Goal: Task Accomplishment & Management: Complete application form

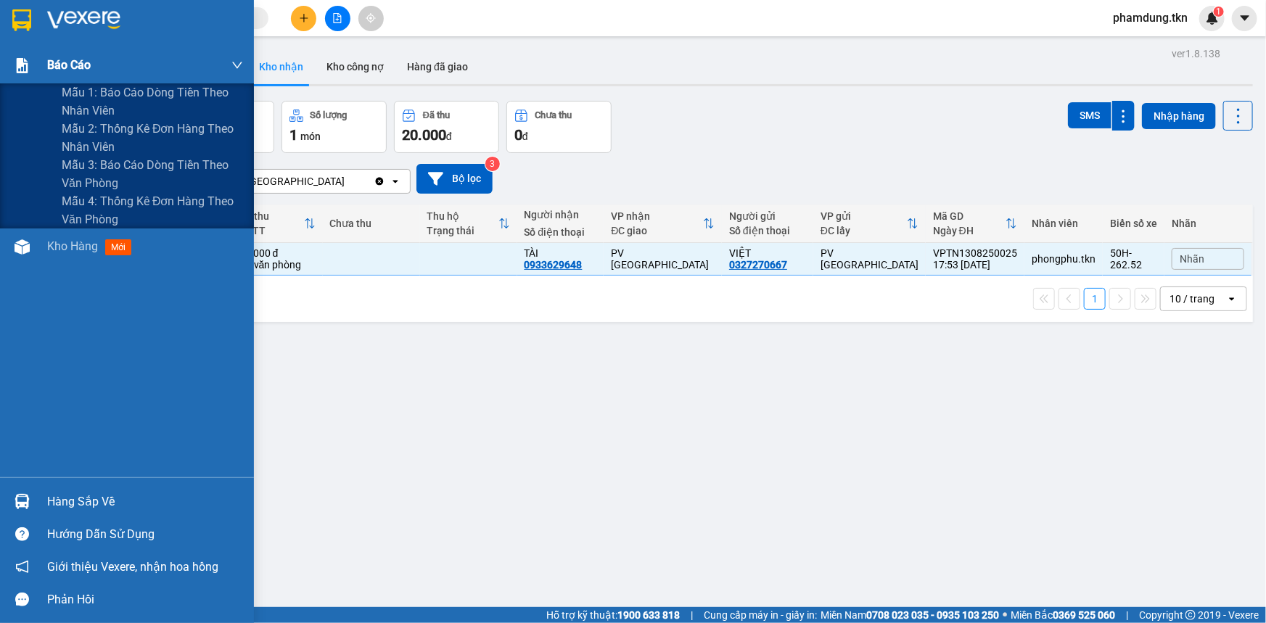
click at [69, 62] on span "Báo cáo" at bounding box center [69, 65] width 44 height 18
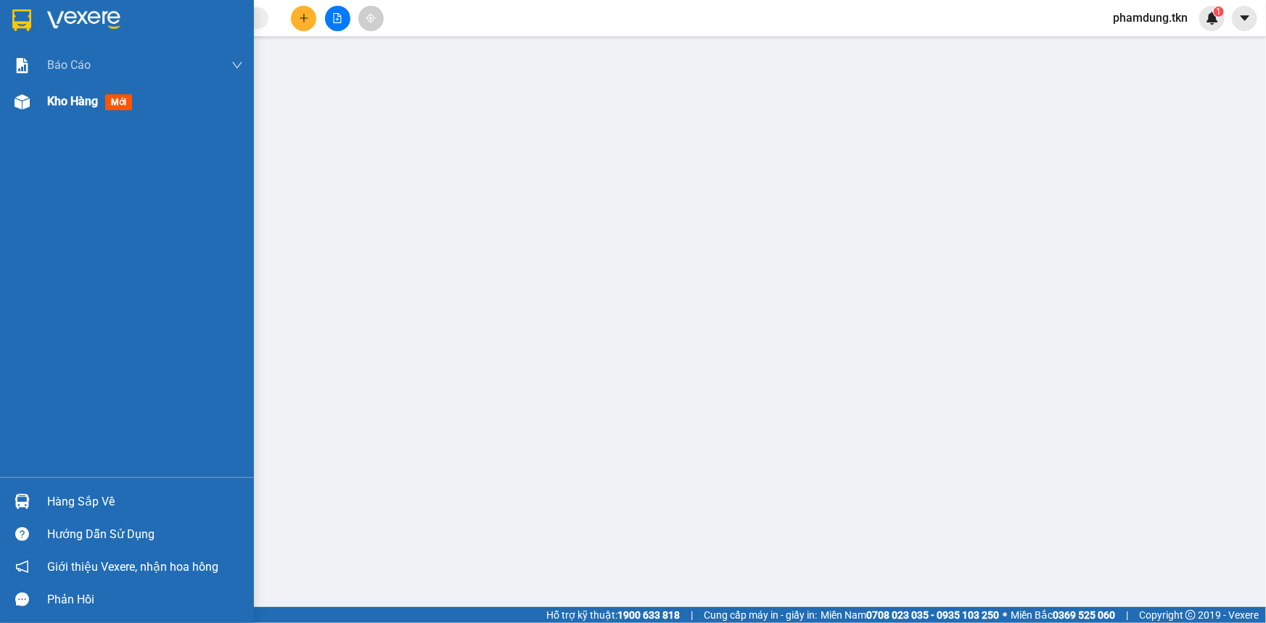
click at [89, 102] on span "Kho hàng" at bounding box center [72, 101] width 51 height 14
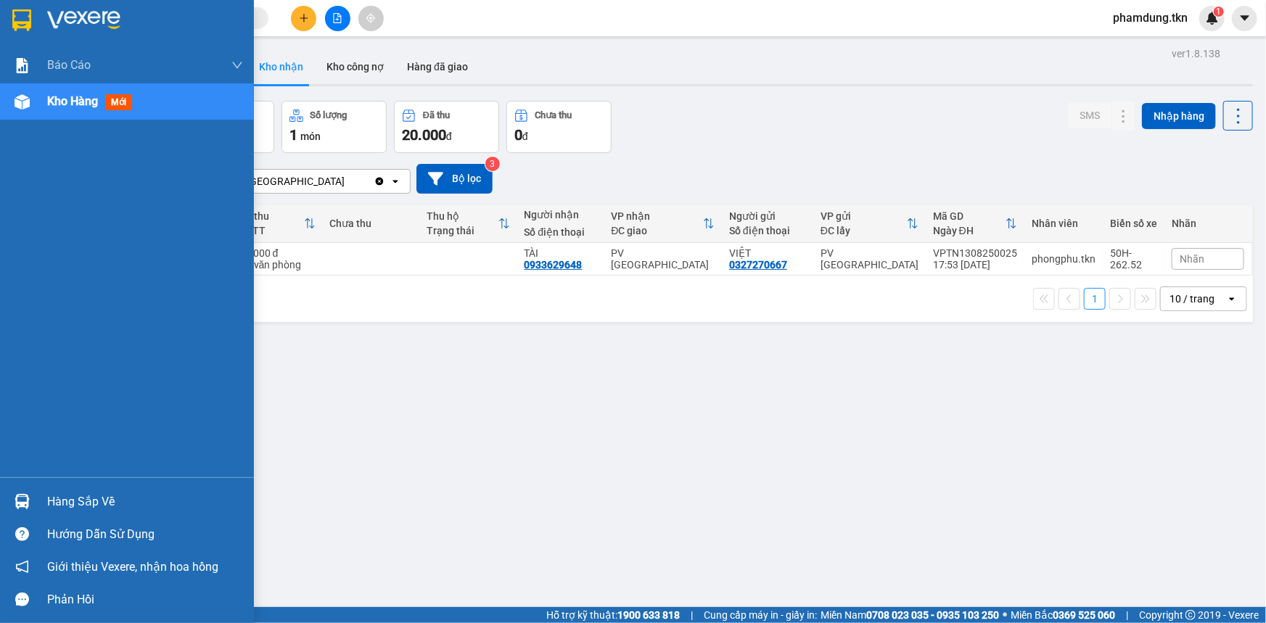
click at [107, 499] on div "Hàng sắp về" at bounding box center [145, 502] width 196 height 22
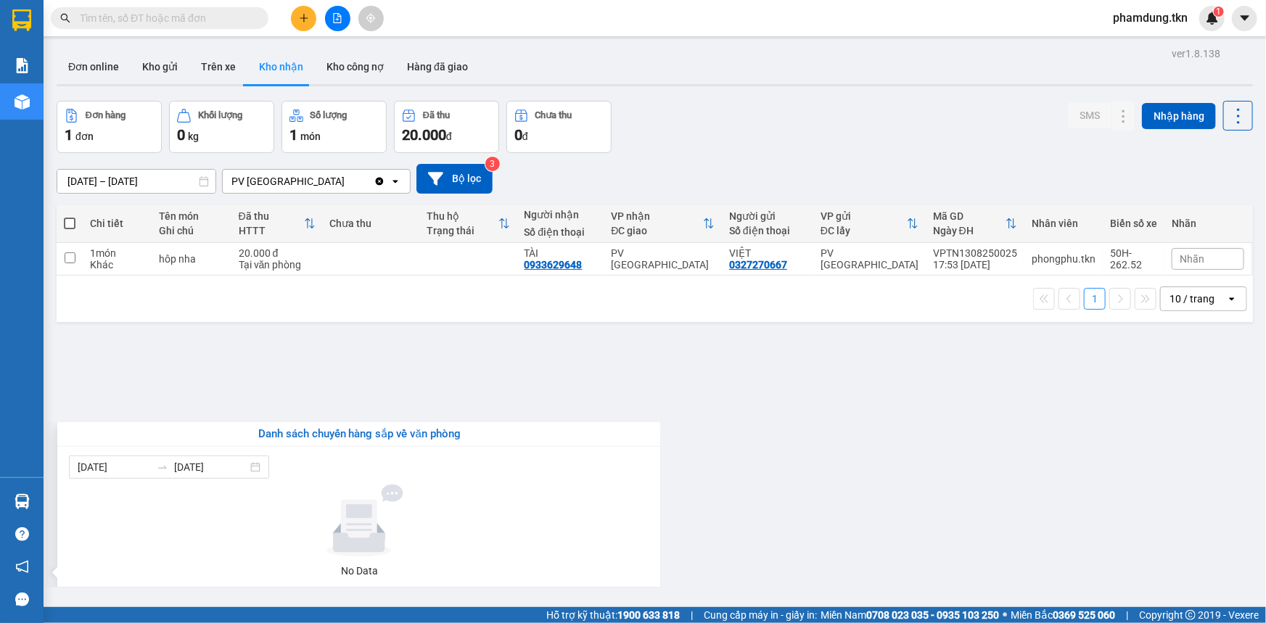
drag, startPoint x: 252, startPoint y: 393, endPoint x: 287, endPoint y: 328, distance: 74.0
click at [271, 375] on section "Kết quả tìm kiếm ( 0 ) Bộ lọc No Data phamdung.tkn 1 Báo cáo Mẫu 1: Báo cáo dòn…" at bounding box center [633, 311] width 1266 height 623
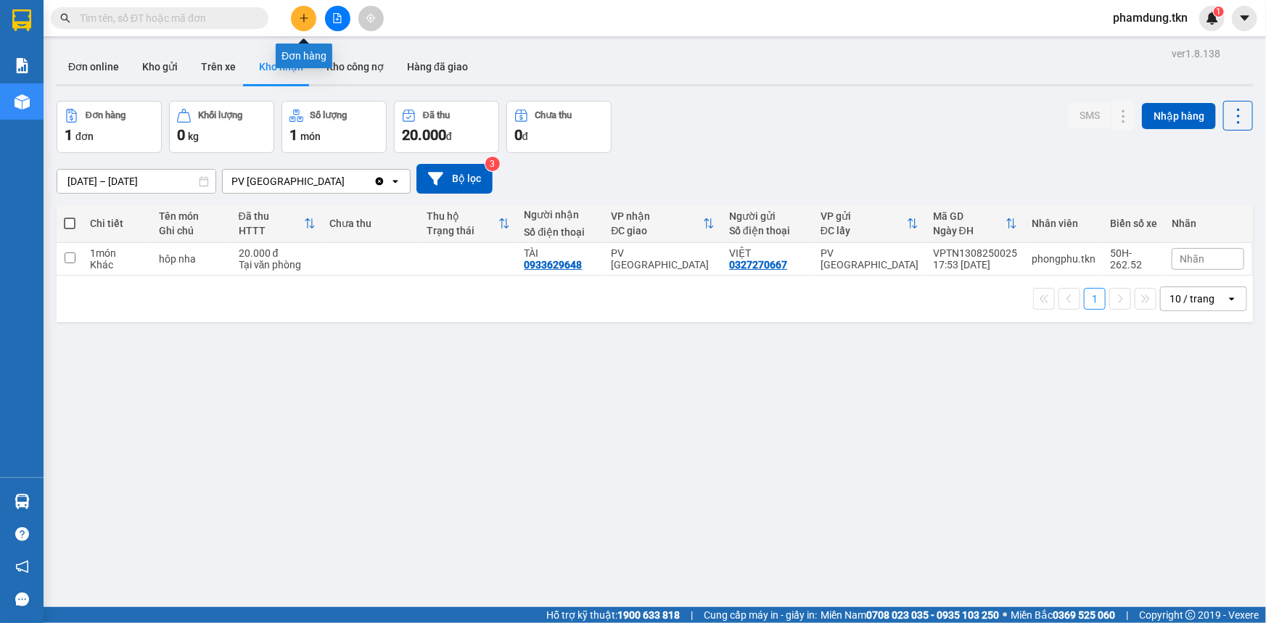
click at [307, 21] on icon "plus" at bounding box center [304, 18] width 10 height 10
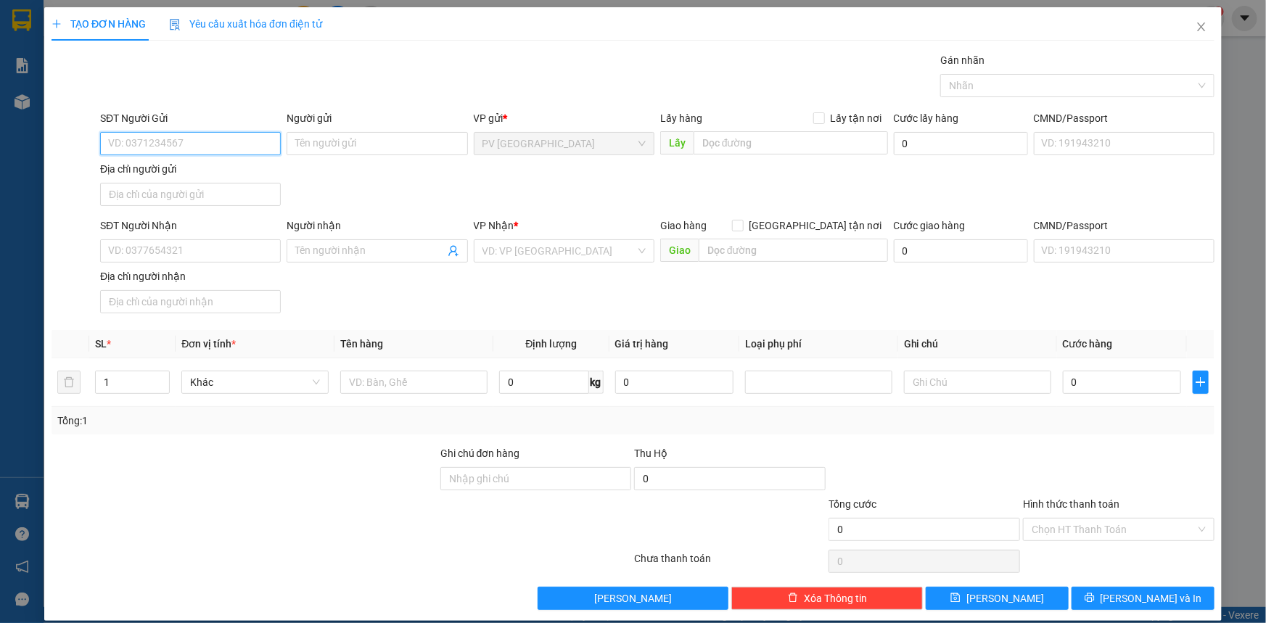
click at [221, 142] on input "SĐT Người Gửi" at bounding box center [190, 143] width 181 height 23
type input "0967639868"
click at [366, 146] on input "Người gửi" at bounding box center [376, 143] width 181 height 23
click at [311, 142] on input "A H" at bounding box center [376, 143] width 181 height 23
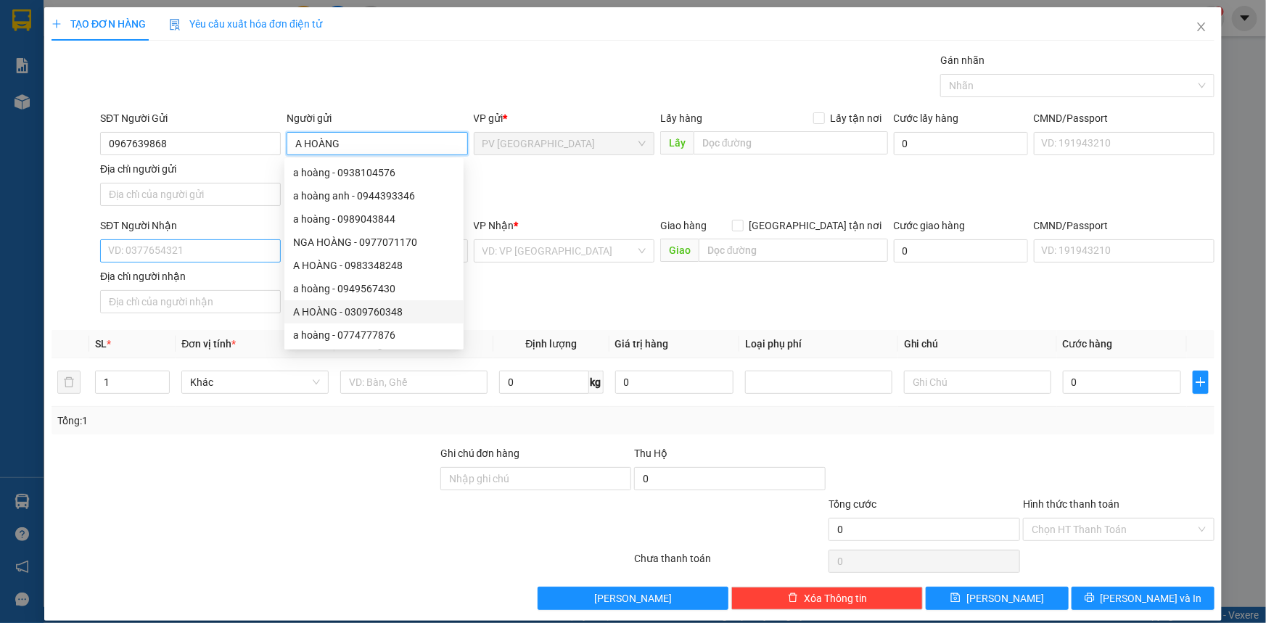
type input "A HOÀNG"
click at [161, 253] on input "SĐT Người Nhận" at bounding box center [190, 250] width 181 height 23
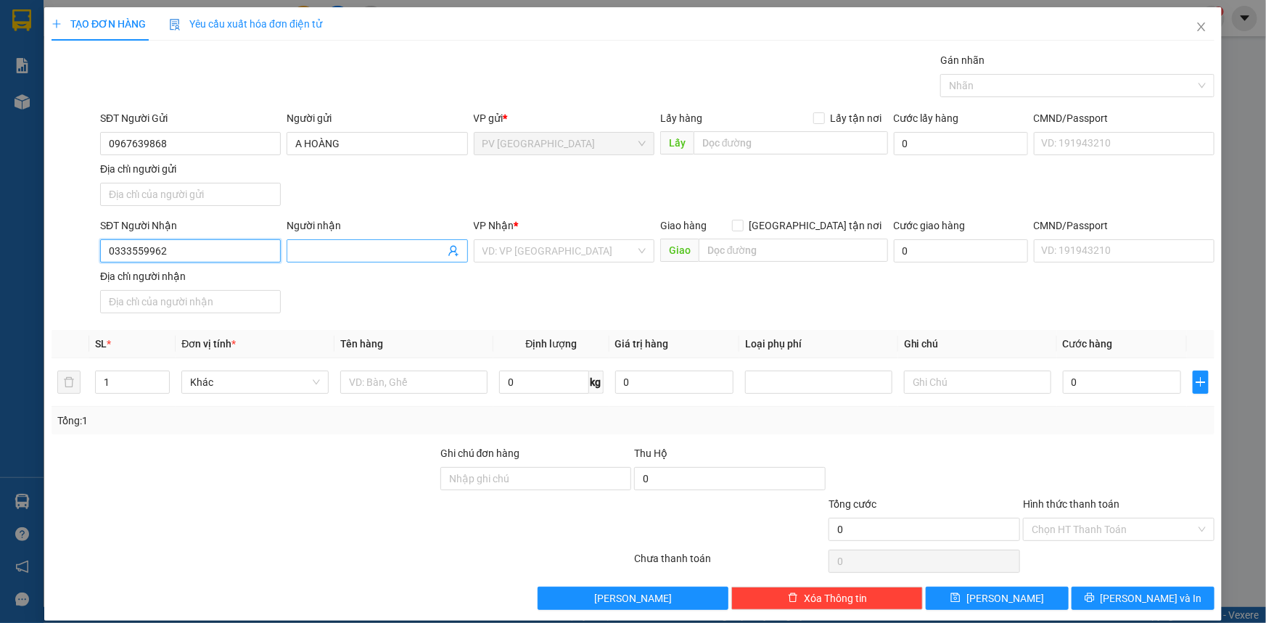
type input "0333559962"
click at [342, 245] on input "Người nhận" at bounding box center [369, 251] width 149 height 16
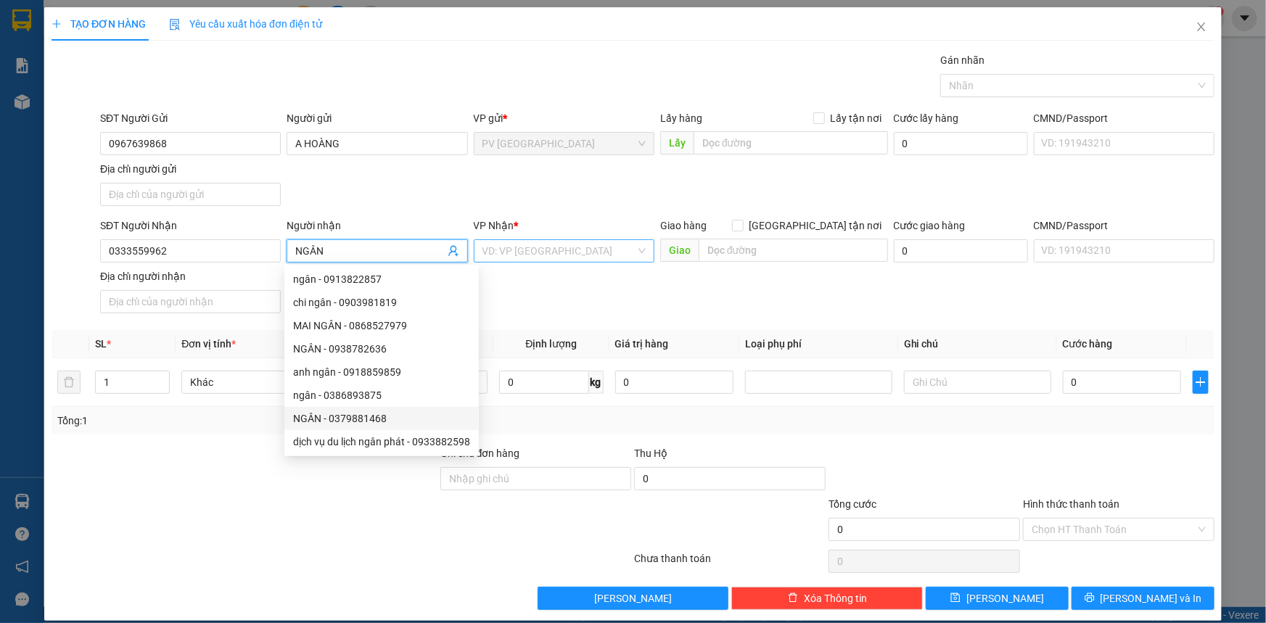
type input "NGÂN"
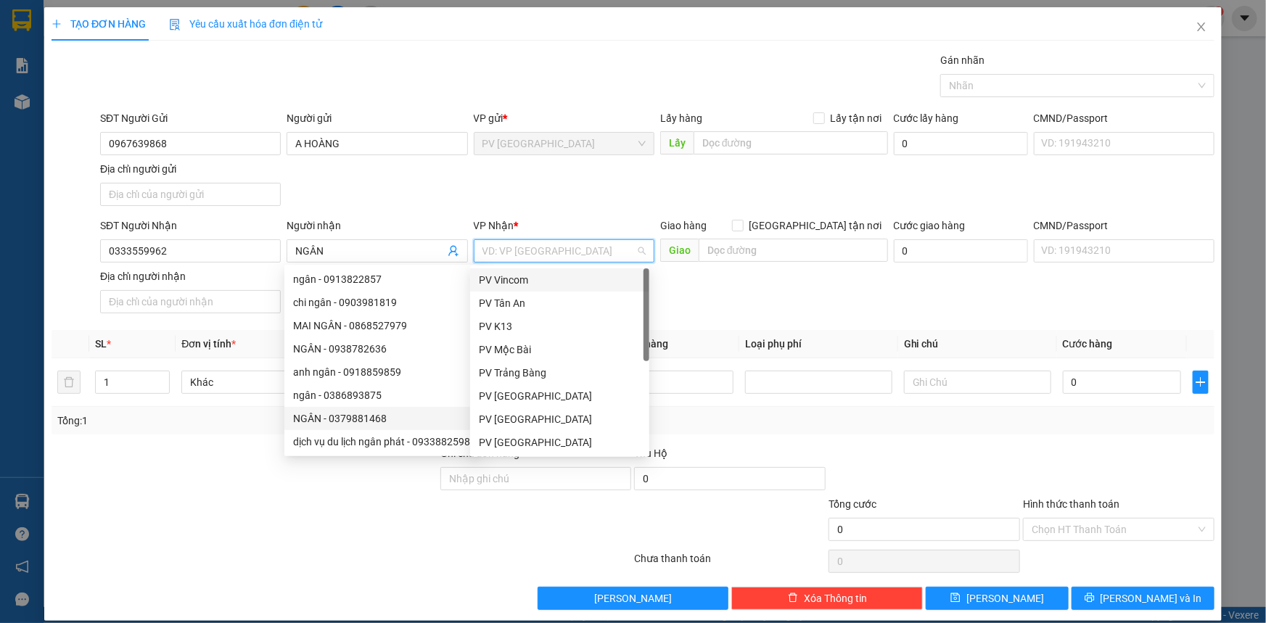
click at [527, 248] on input "search" at bounding box center [558, 251] width 153 height 22
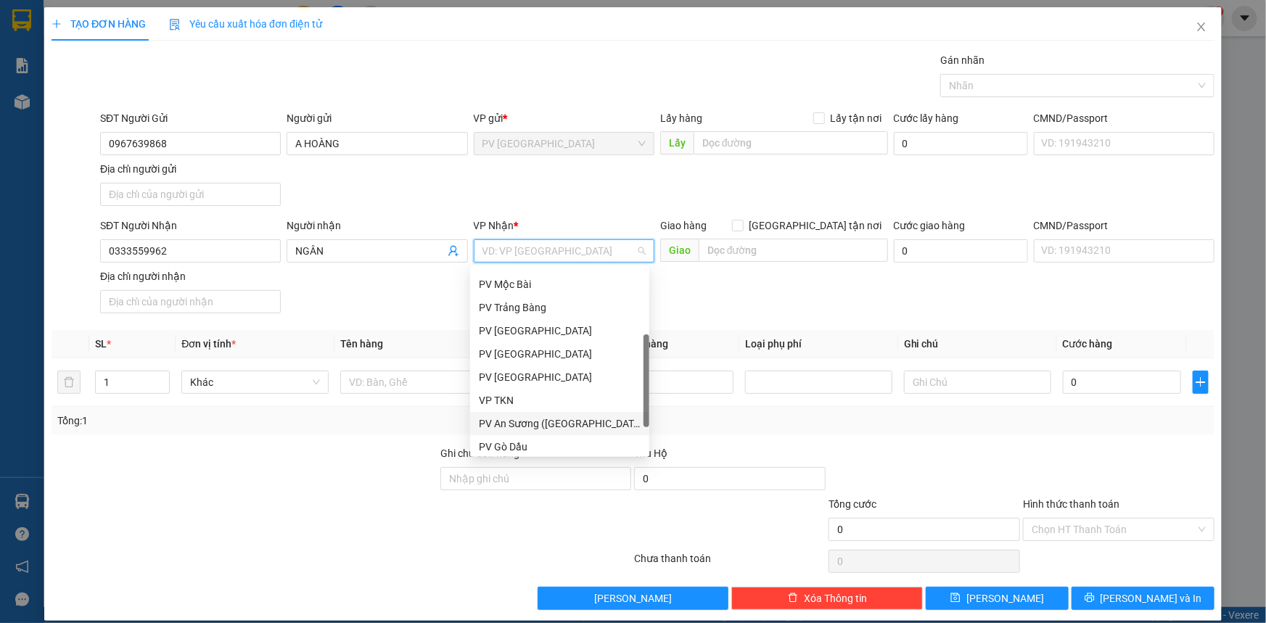
scroll to position [92, 0]
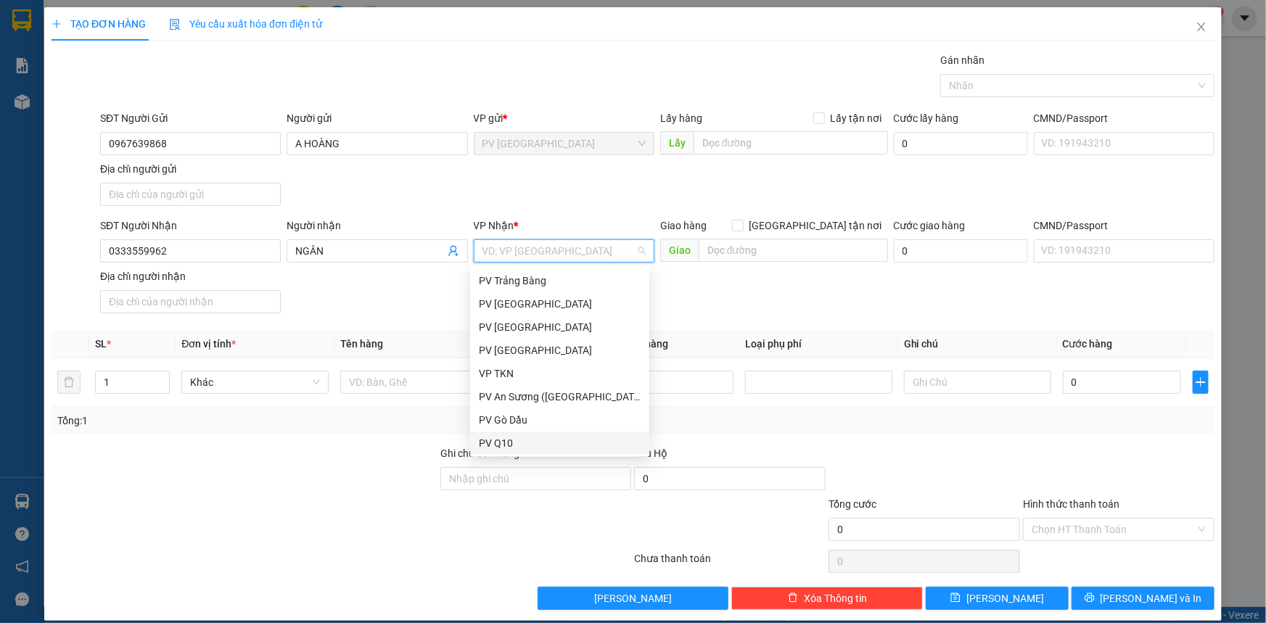
click at [552, 439] on div "PV Q10" at bounding box center [560, 443] width 162 height 16
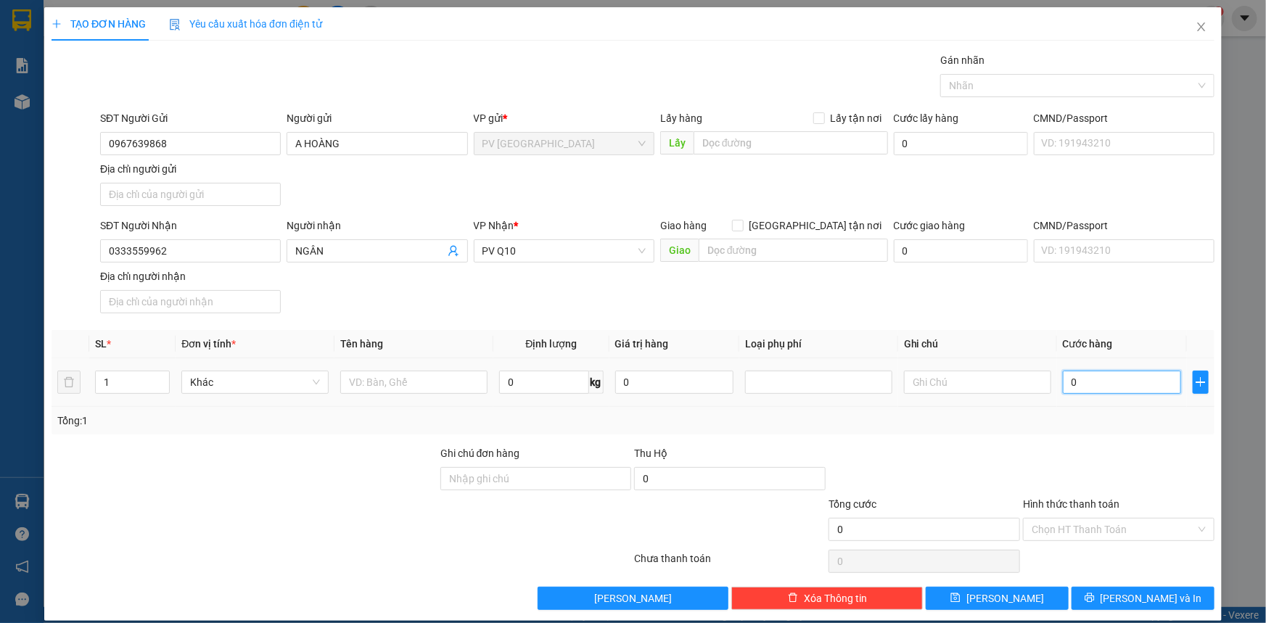
click at [1062, 379] on input "0" at bounding box center [1121, 382] width 118 height 23
type input "4"
type input "40"
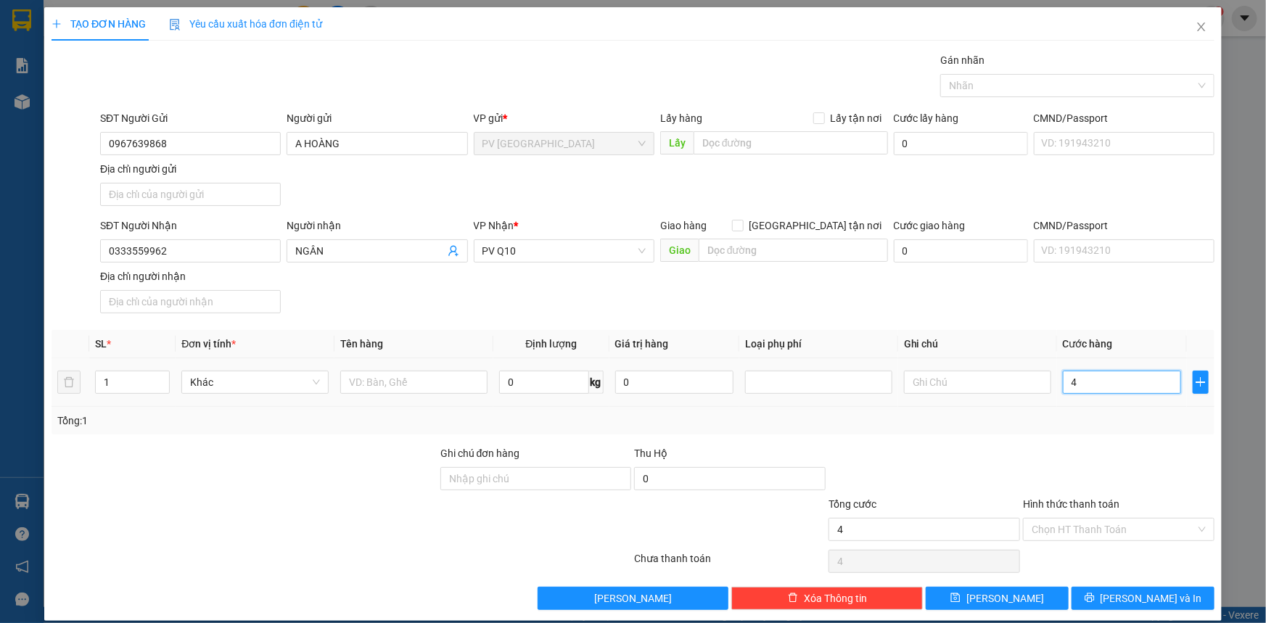
type input "40"
type input "400"
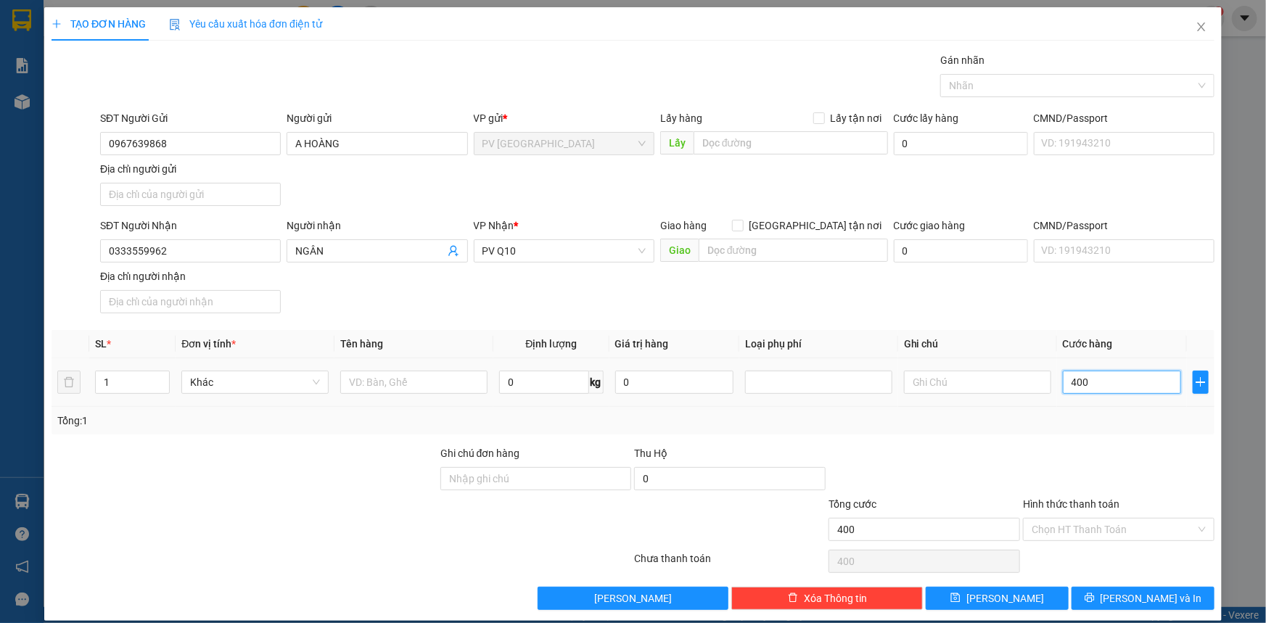
type input "4.000"
type input "40.000"
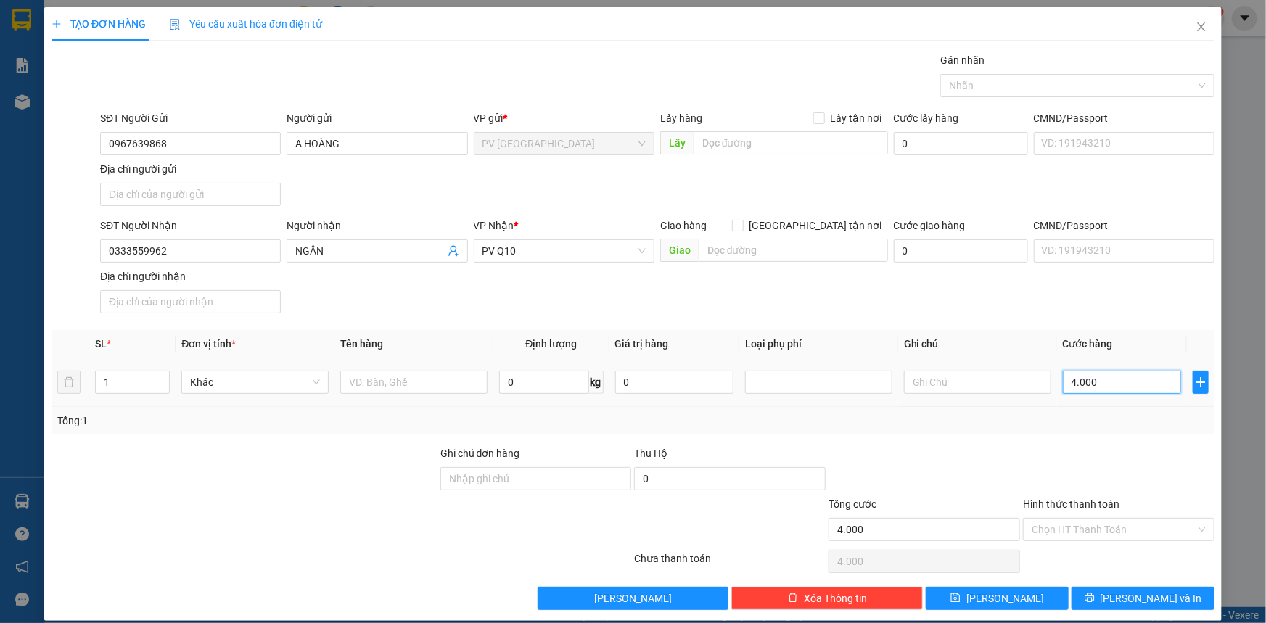
type input "40.000"
click at [387, 387] on input "text" at bounding box center [413, 382] width 147 height 23
type input "1 THÙNG TRÁI CÂY"
click at [956, 382] on input "text" at bounding box center [977, 382] width 147 height 23
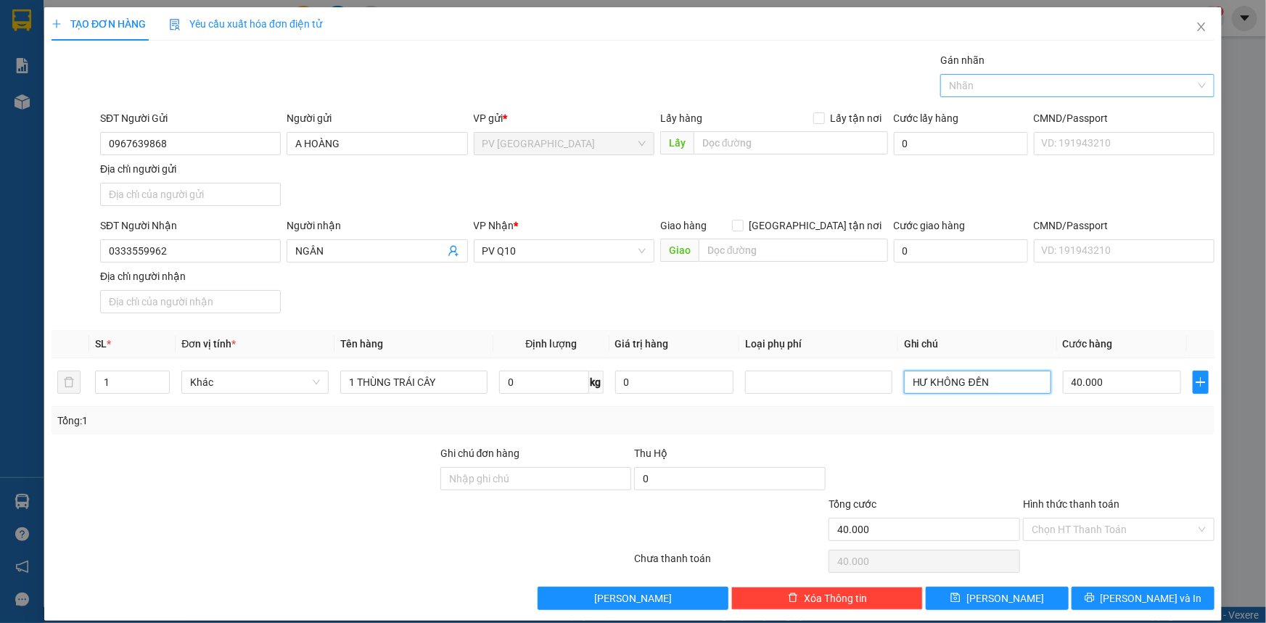
click at [1052, 94] on div at bounding box center [1070, 85] width 252 height 17
type input "HƯ KHÔNG ĐỀN"
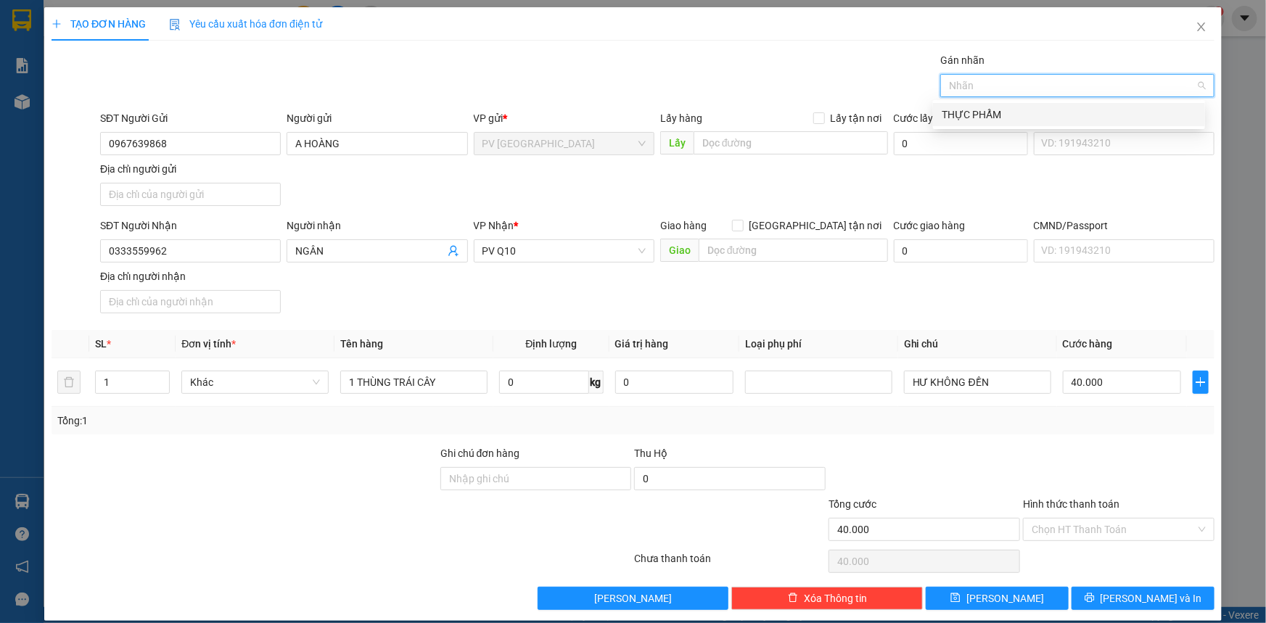
click at [1049, 113] on div "THỰC PHẨM" at bounding box center [1068, 115] width 255 height 16
click at [1143, 532] on input "Hình thức thanh toán" at bounding box center [1113, 530] width 164 height 22
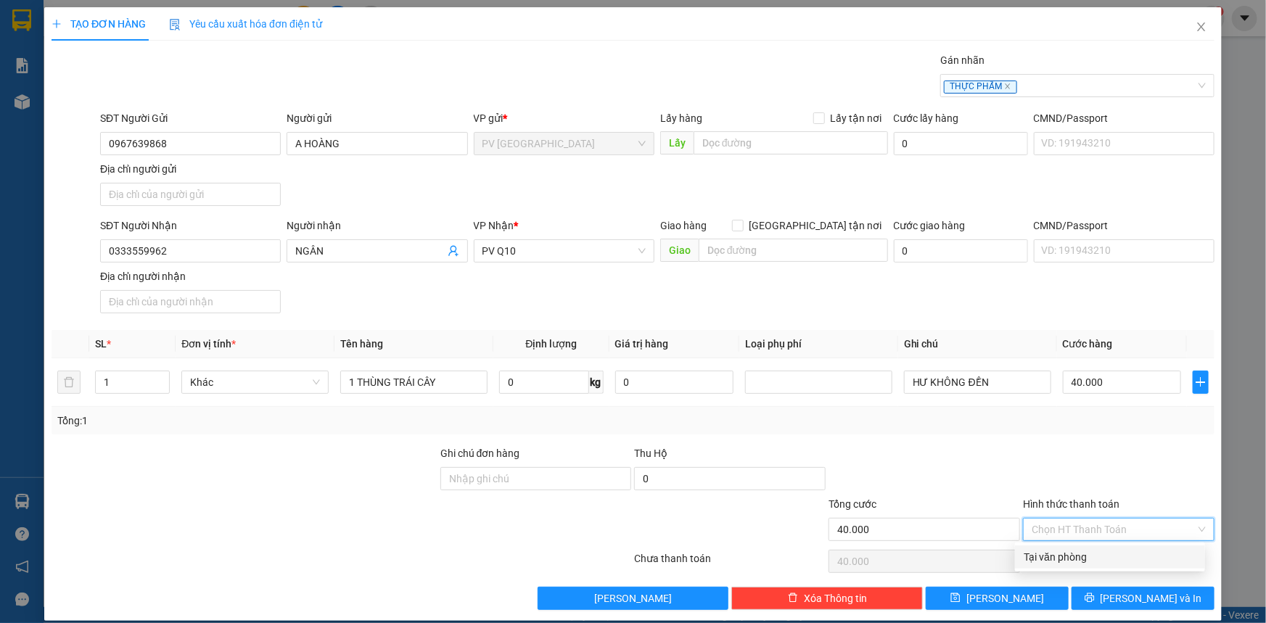
click at [1133, 553] on div "Tại văn phòng" at bounding box center [1109, 557] width 173 height 16
type input "0"
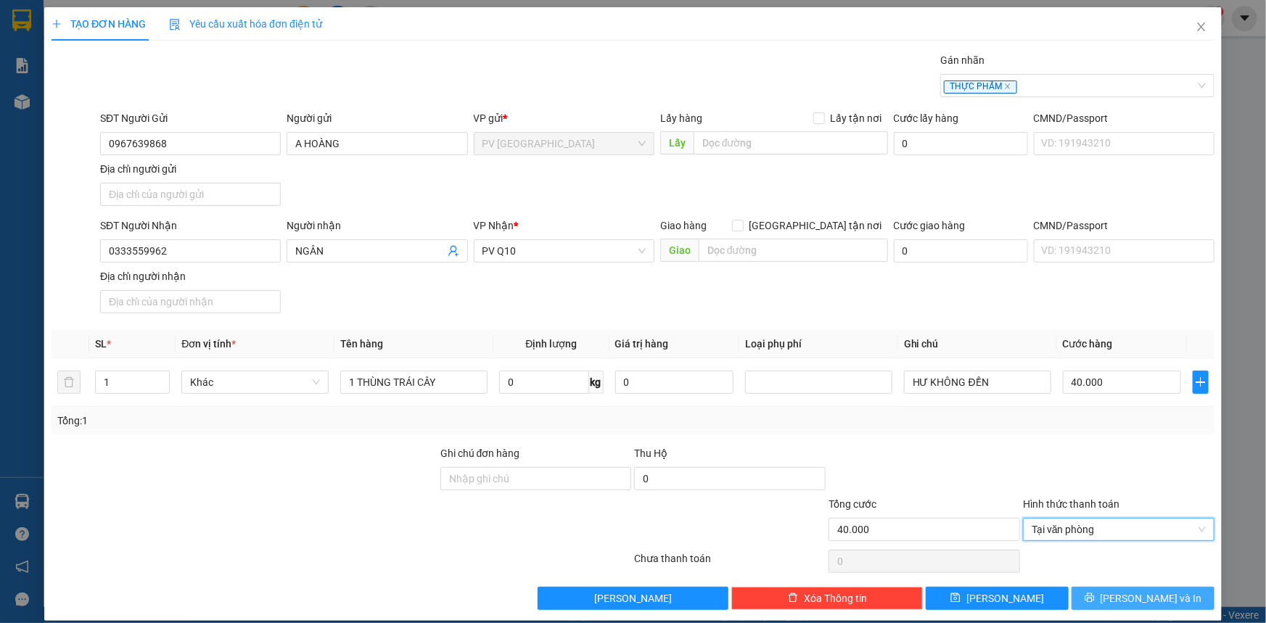
click at [1122, 598] on span "[PERSON_NAME] và In" at bounding box center [1151, 598] width 102 height 16
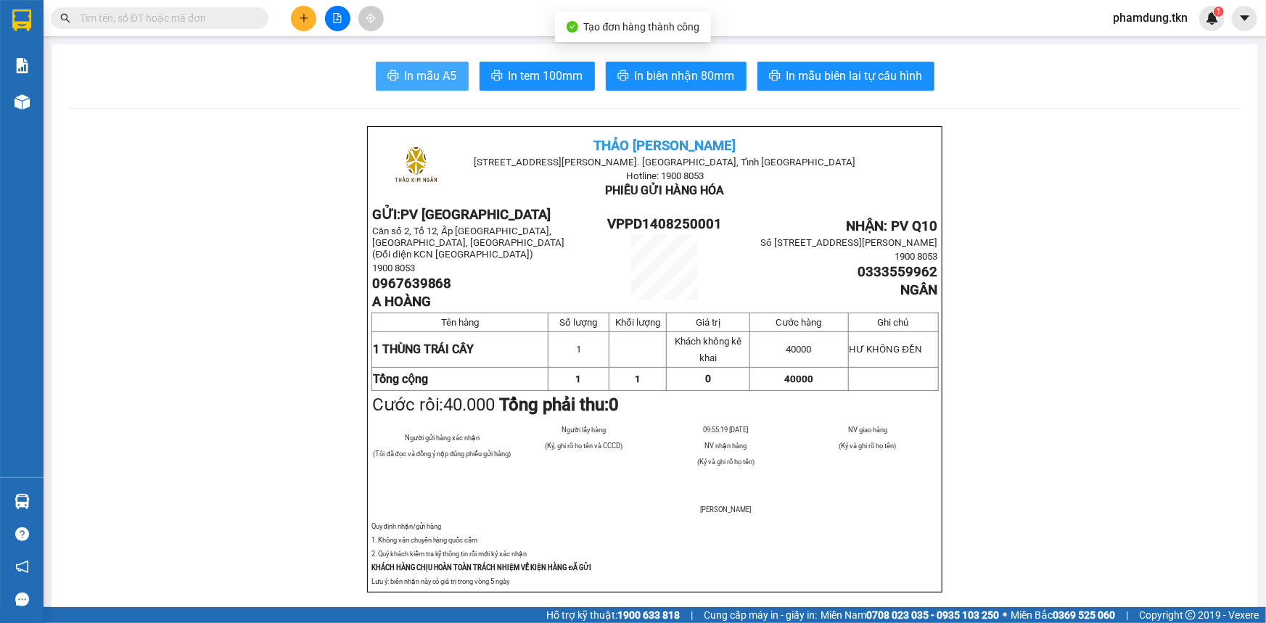
click at [412, 79] on span "In mẫu A5" at bounding box center [431, 76] width 52 height 18
